Goal: Information Seeking & Learning: Check status

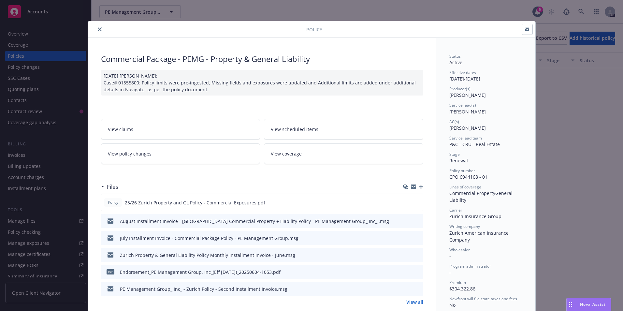
scroll to position [749, 0]
